Goal: Information Seeking & Learning: Check status

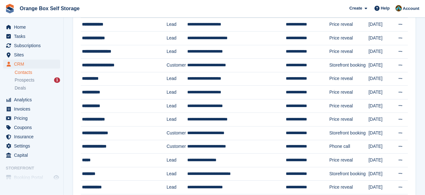
scroll to position [95, 0]
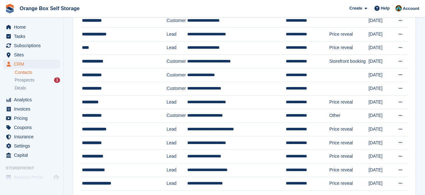
click at [26, 72] on link "Contacts" at bounding box center [37, 72] width 45 height 6
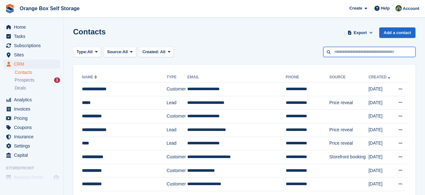
click at [359, 53] on input "text" at bounding box center [369, 52] width 92 height 10
type input "*****"
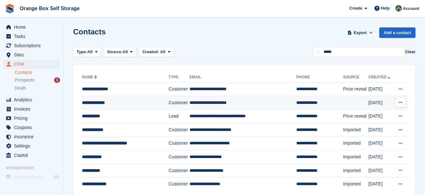
click at [130, 99] on div "**********" at bounding box center [122, 102] width 80 height 7
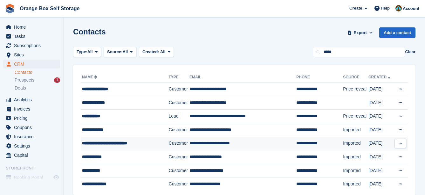
click at [129, 142] on div "**********" at bounding box center [122, 143] width 80 height 7
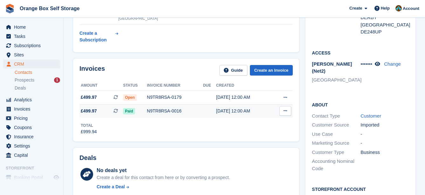
scroll to position [127, 0]
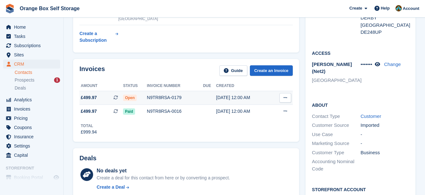
click at [161, 100] on div "N9TR8RSA-0179" at bounding box center [175, 97] width 56 height 7
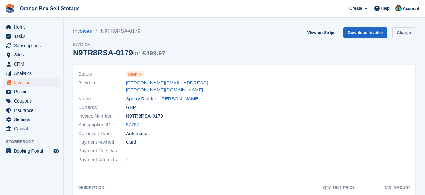
click at [413, 30] on link "Charge" at bounding box center [403, 32] width 23 height 10
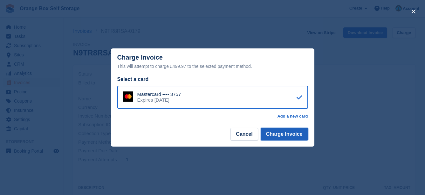
click at [290, 135] on button "Charge Invoice" at bounding box center [284, 134] width 47 height 13
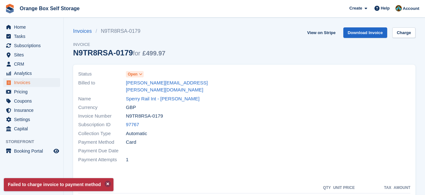
click at [105, 183] on button at bounding box center [108, 183] width 6 height 6
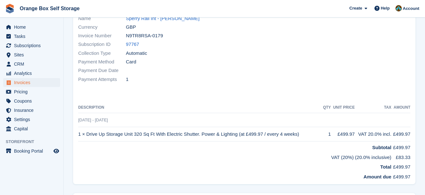
scroll to position [143, 0]
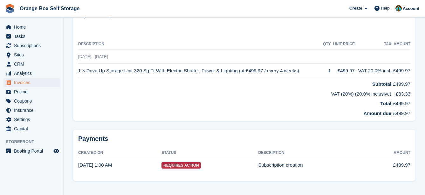
click at [217, 158] on td "Requires Action" at bounding box center [210, 165] width 97 height 14
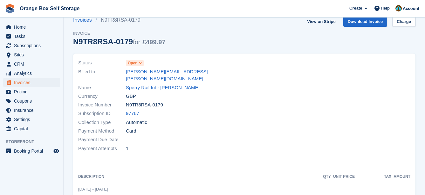
scroll to position [0, 0]
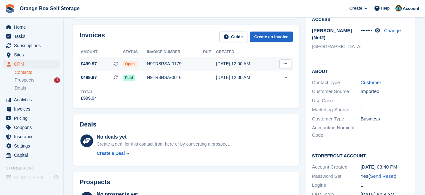
scroll to position [127, 0]
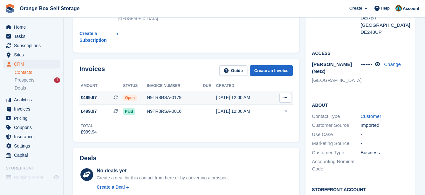
click at [173, 98] on div "N9TR8RSA-0179" at bounding box center [175, 97] width 56 height 7
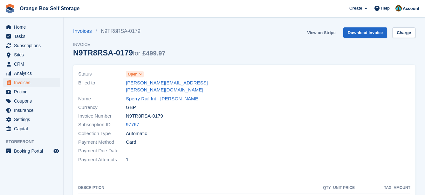
click at [336, 33] on link "View on Stripe" at bounding box center [321, 32] width 33 height 10
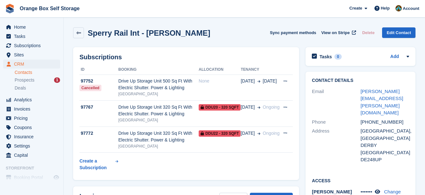
scroll to position [127, 0]
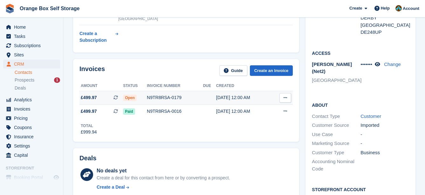
click at [284, 102] on button at bounding box center [286, 98] width 12 height 10
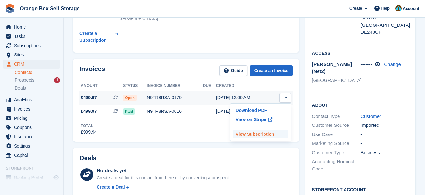
click at [261, 134] on p "View Subscription" at bounding box center [260, 134] width 55 height 8
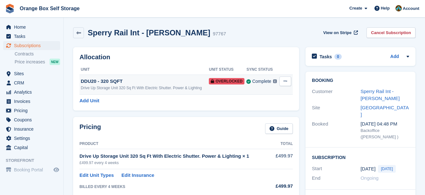
click at [286, 82] on icon at bounding box center [285, 81] width 3 height 4
click at [274, 58] on h2 "Allocation" at bounding box center [186, 56] width 213 height 7
click at [153, 91] on td "DDU20 - 320 SQFT Drive Up Storage Unit 320 Sq Ft With Electric Shutter. Power &…" at bounding box center [144, 84] width 129 height 20
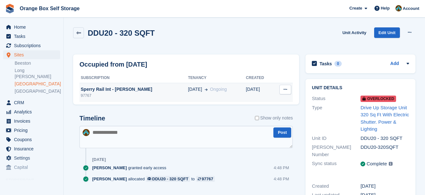
click at [143, 92] on div "Sperry Rail Int - [PERSON_NAME]" at bounding box center [134, 89] width 108 height 7
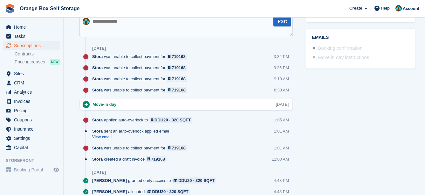
scroll to position [350, 0]
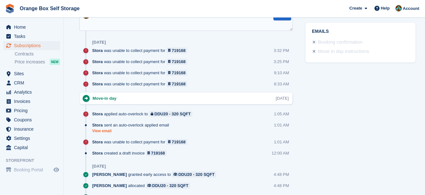
click at [109, 130] on link "View email" at bounding box center [132, 130] width 80 height 5
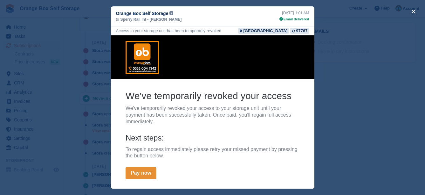
scroll to position [0, 0]
click at [140, 175] on link "Pay now" at bounding box center [140, 173] width 31 height 12
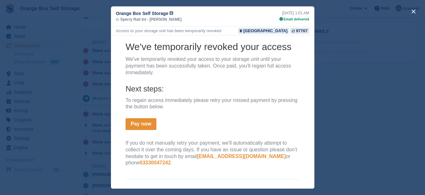
scroll to position [50, 0]
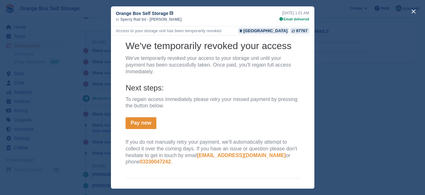
click at [353, 95] on div "close" at bounding box center [212, 97] width 425 height 195
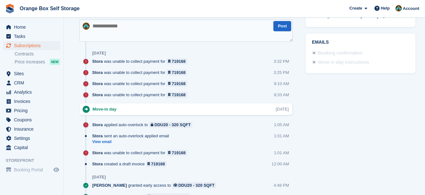
scroll to position [350, 0]
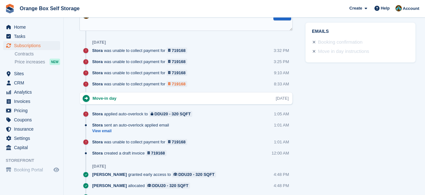
click at [179, 87] on div "Stora was unable to collect payment for 719168 8:33 AM" at bounding box center [192, 86] width 201 height 11
click at [179, 84] on div "719168" at bounding box center [179, 84] width 14 height 6
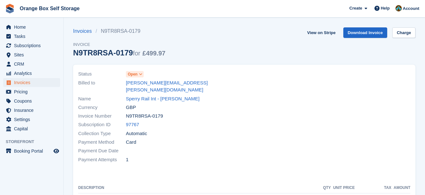
drag, startPoint x: 253, startPoint y: 62, endPoint x: 246, endPoint y: 55, distance: 9.2
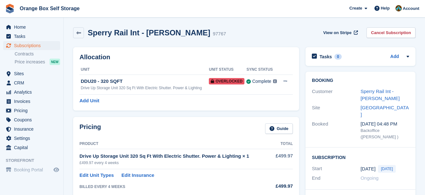
scroll to position [350, 0]
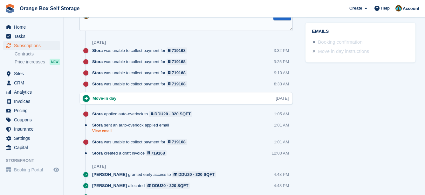
click at [100, 129] on link "View email" at bounding box center [132, 130] width 80 height 5
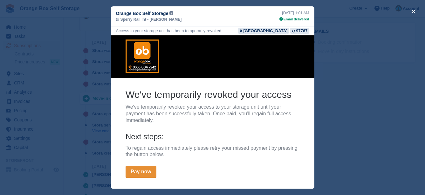
scroll to position [0, 0]
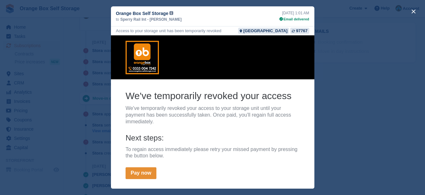
click at [357, 100] on div "close" at bounding box center [212, 97] width 425 height 195
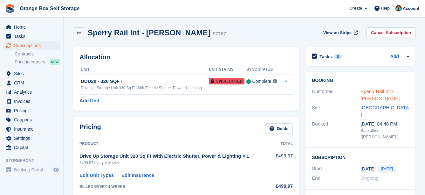
click at [387, 93] on link "Sperry Rail Int - [PERSON_NAME]" at bounding box center [380, 94] width 39 height 13
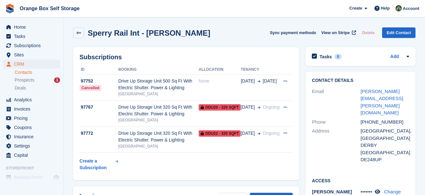
drag, startPoint x: 313, startPoint y: 128, endPoint x: 308, endPoint y: 127, distance: 5.9
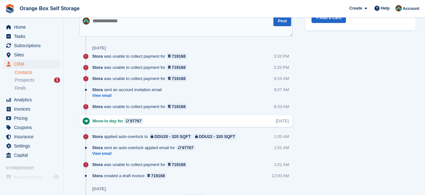
scroll to position [382, 0]
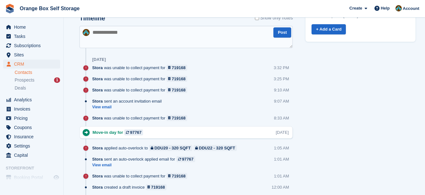
click at [325, 92] on div "Tasks 0 Add No tasks related to Sperry Rail Int - STEVE HUNT Contact Details Em…" at bounding box center [360, 67] width 116 height 811
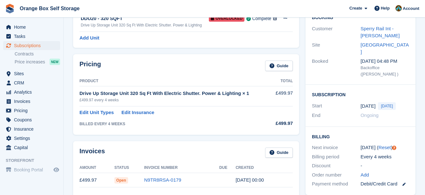
scroll to position [64, 0]
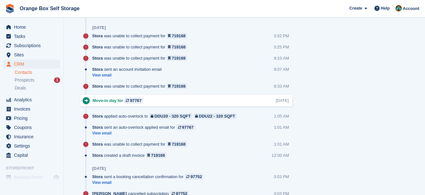
click at [301, 145] on div "Subscriptions ID Booking Allocation Tenancy 97752 Cancelled Drive Up Storage Un…" at bounding box center [186, 35] width 232 height 811
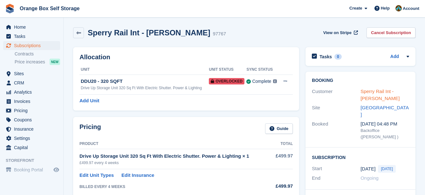
click at [365, 94] on link "Sperry Rail Int - STEVE HUNT" at bounding box center [380, 94] width 39 height 13
click at [27, 33] on span "Tasks" at bounding box center [33, 36] width 38 height 9
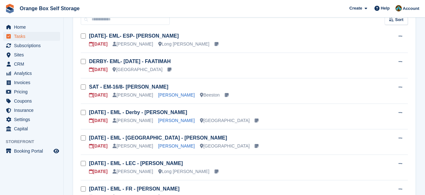
scroll to position [32, 0]
